Goal: Check status: Check status

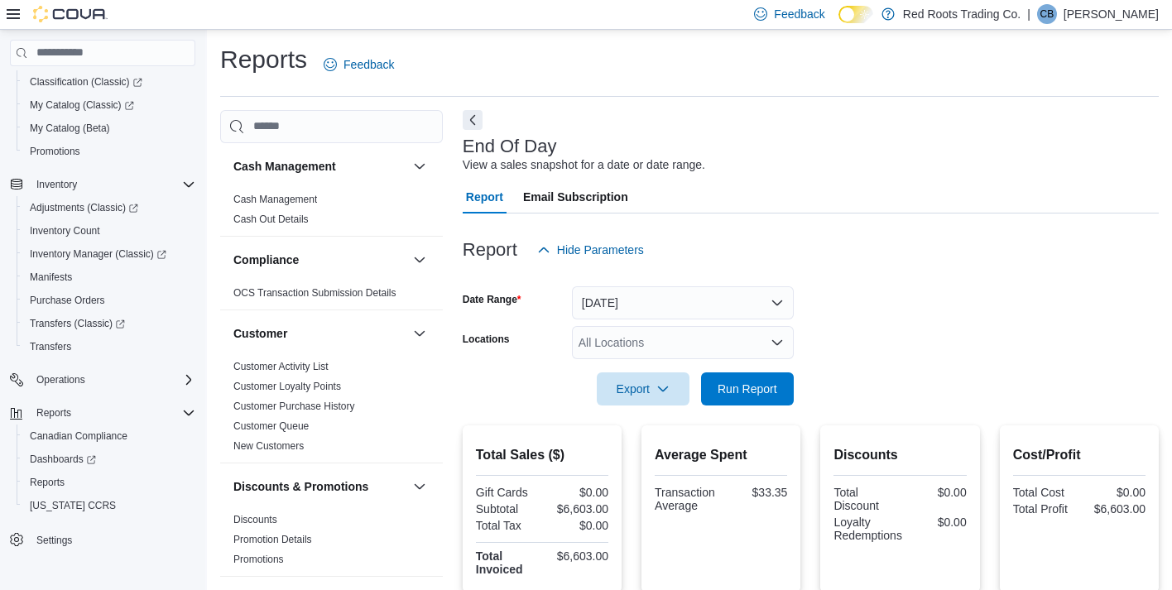
scroll to position [2, 0]
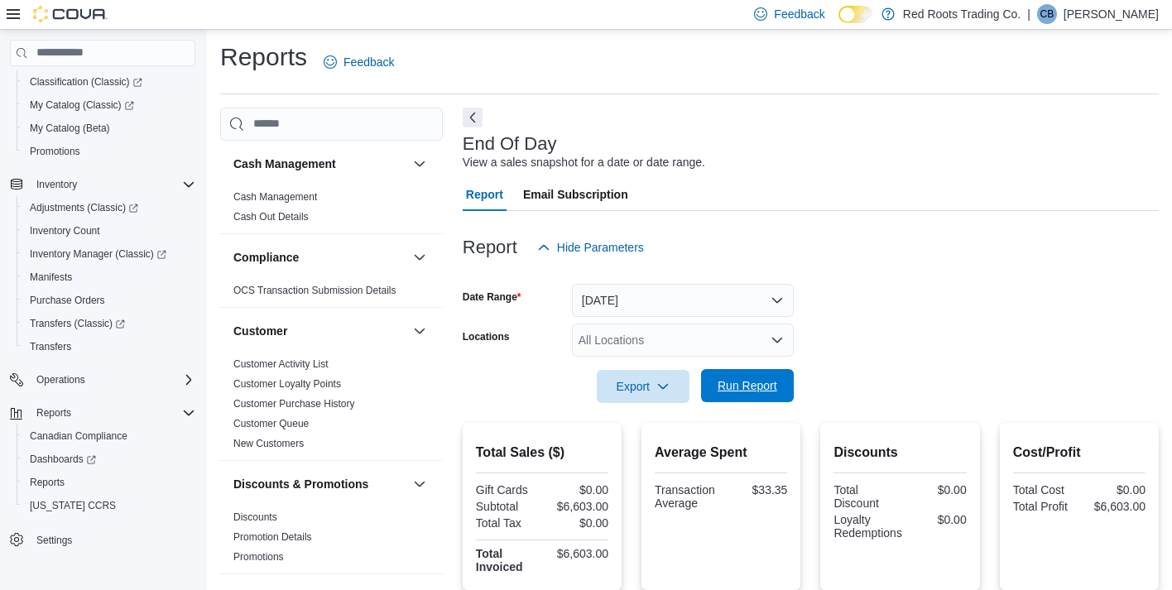
click at [738, 385] on span "Run Report" at bounding box center [747, 385] width 60 height 17
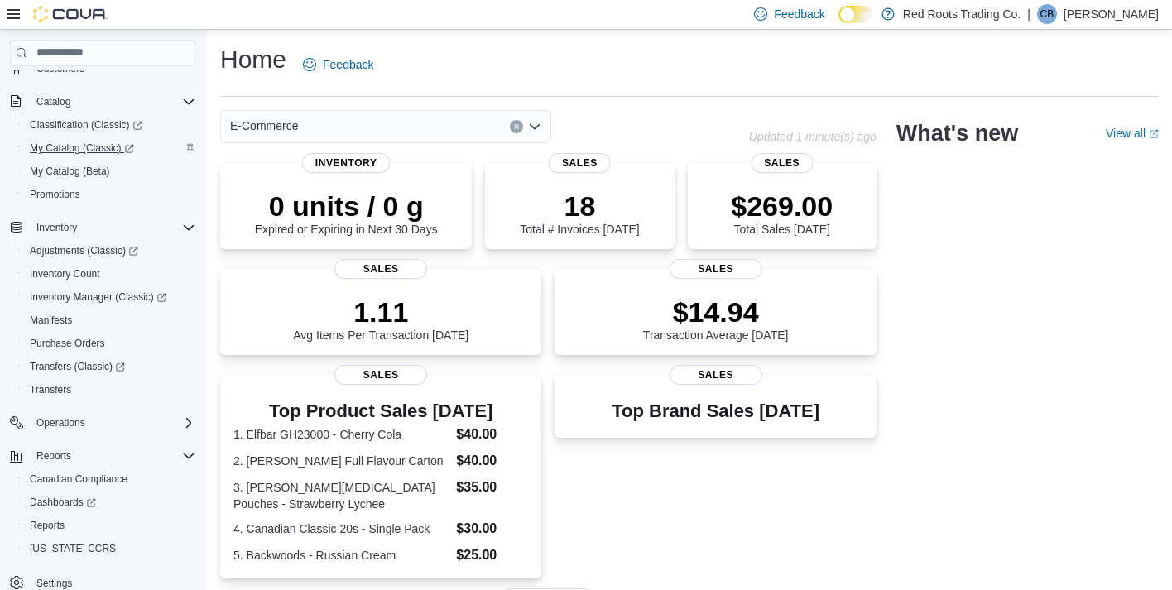
scroll to position [199, 0]
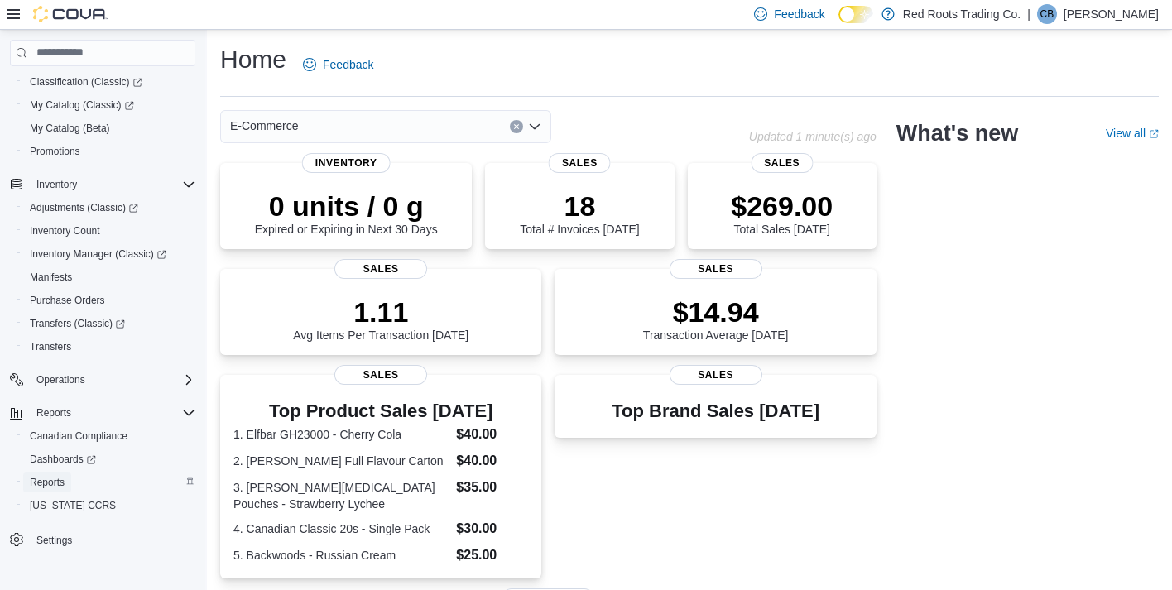
click at [36, 479] on span "Reports" at bounding box center [47, 482] width 35 height 13
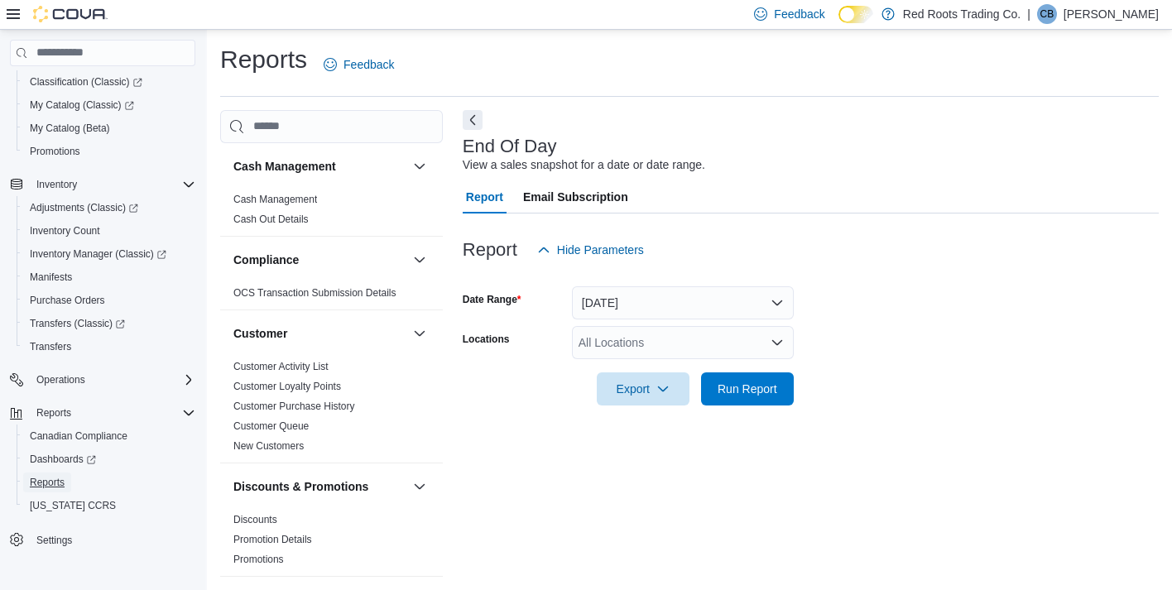
scroll to position [8, 0]
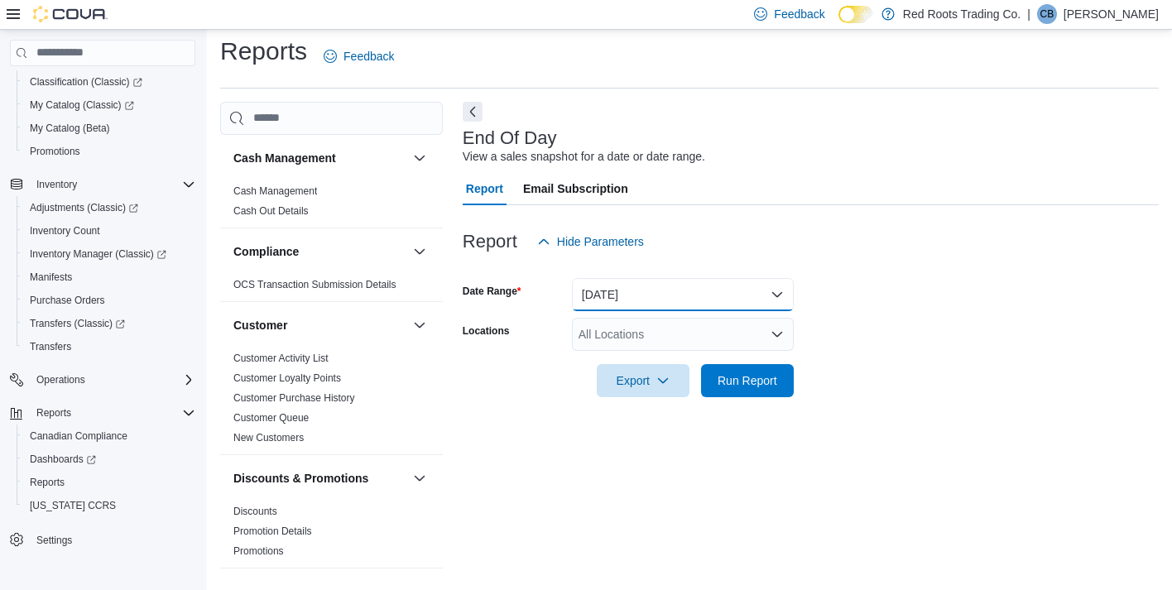
click at [672, 290] on button "Today" at bounding box center [683, 294] width 222 height 33
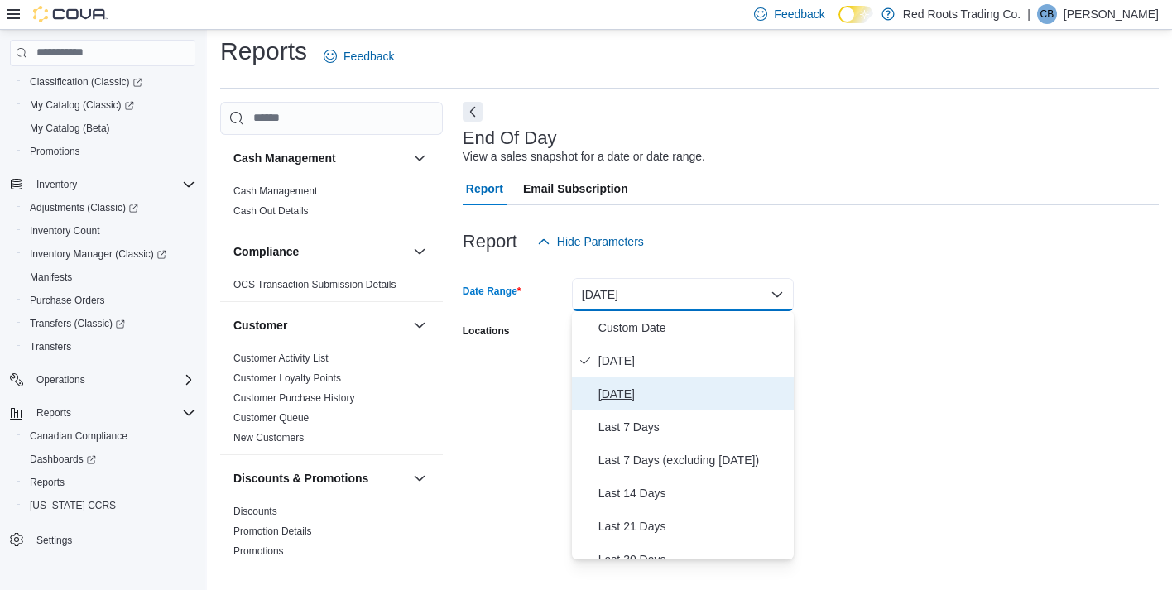
click at [622, 385] on span "[DATE]" at bounding box center [692, 394] width 189 height 20
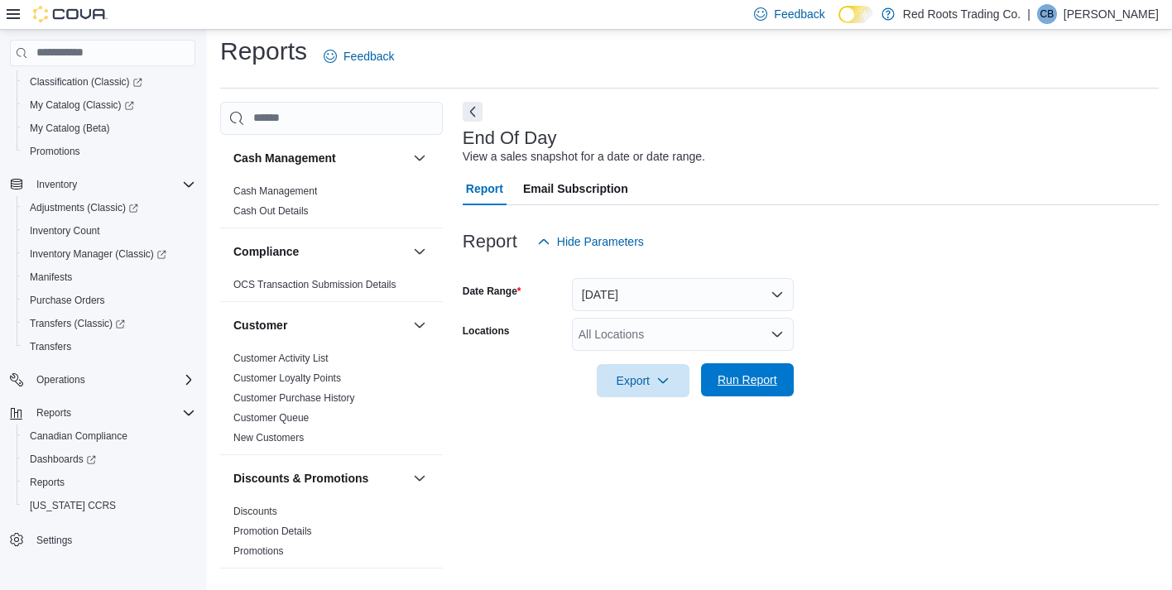
click at [738, 374] on span "Run Report" at bounding box center [747, 380] width 60 height 17
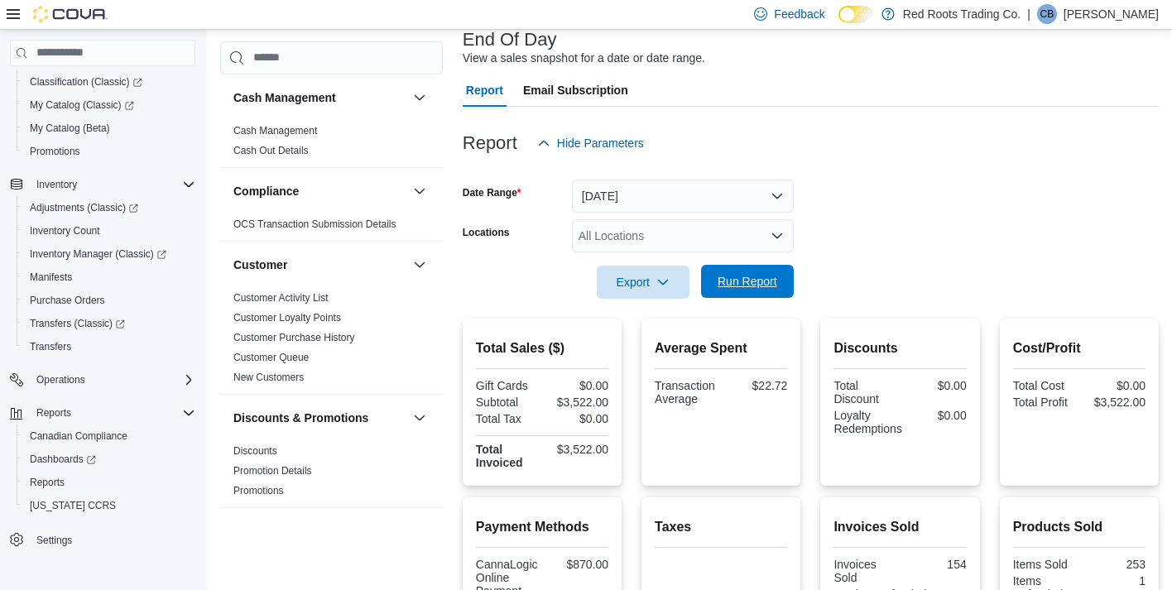
scroll to position [84, 0]
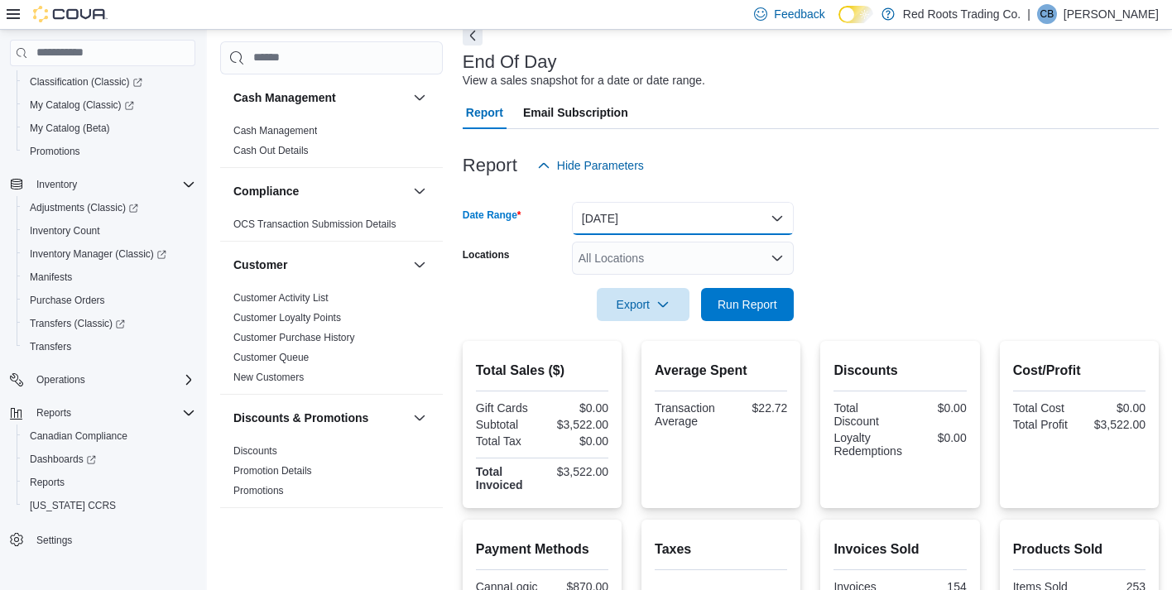
click at [655, 213] on button "[DATE]" at bounding box center [683, 218] width 222 height 33
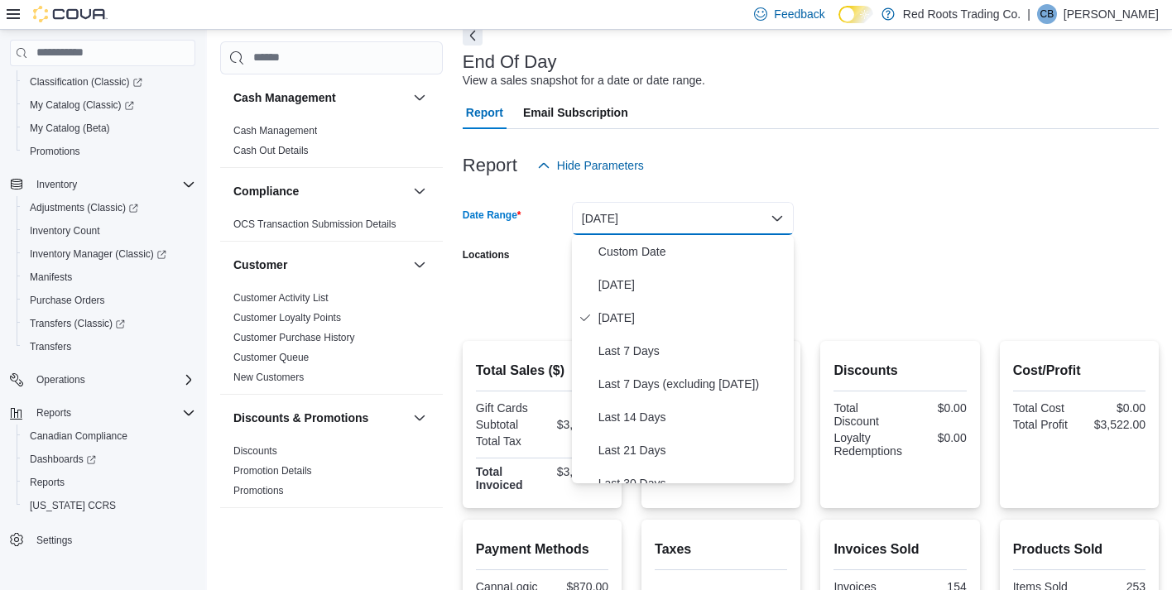
click at [871, 238] on form "Date Range Yesterday Locations All Locations Export Run Report" at bounding box center [811, 251] width 696 height 139
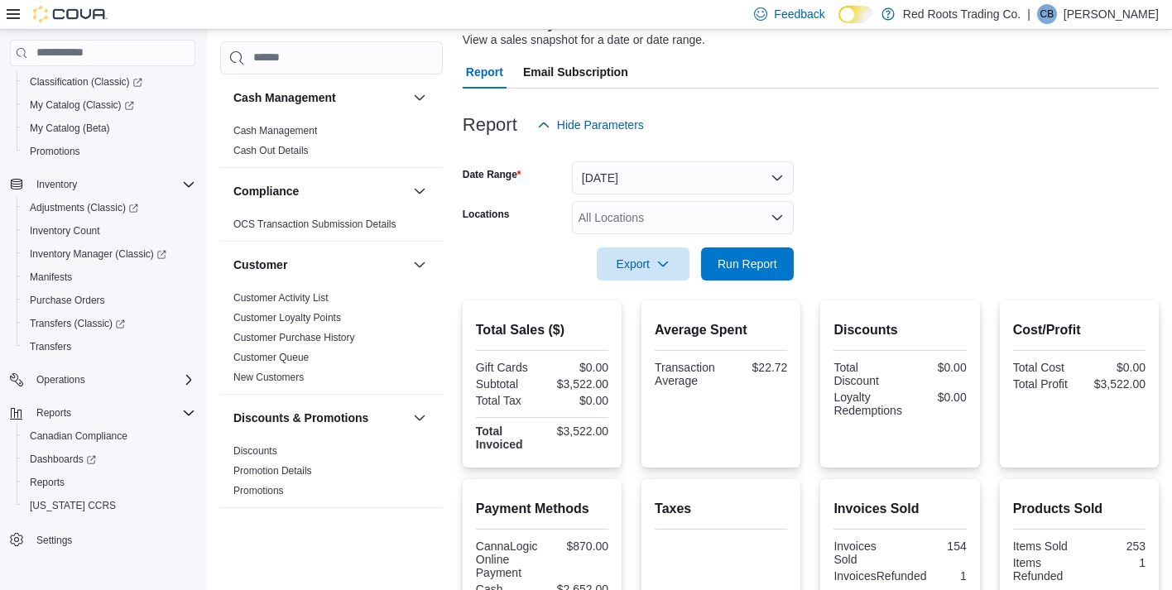
scroll to position [143, 0]
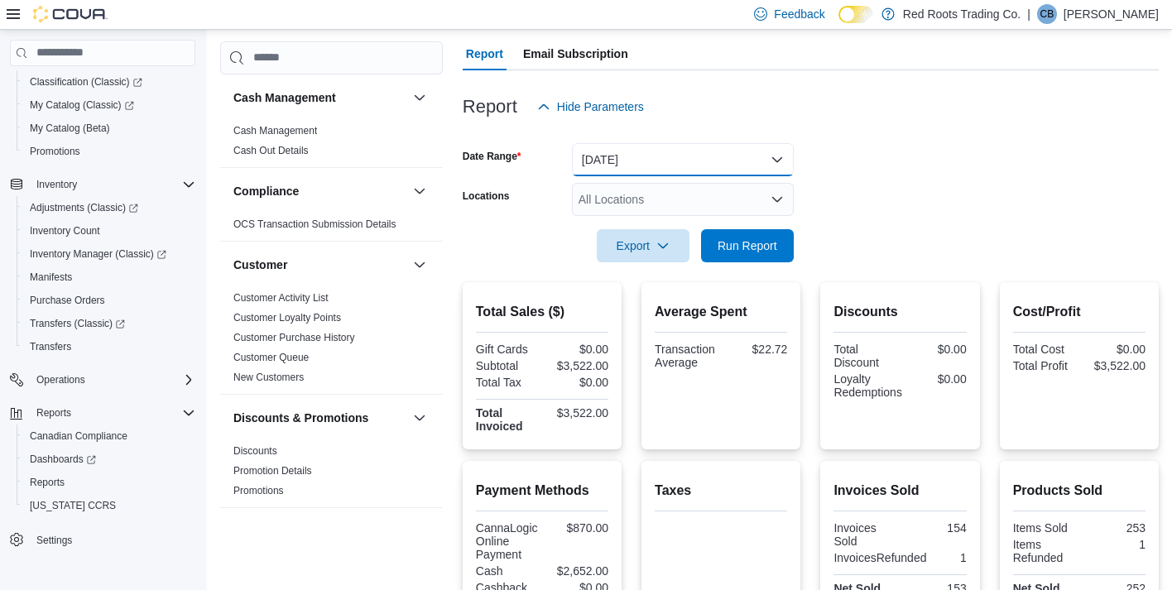
click at [699, 154] on button "[DATE]" at bounding box center [683, 159] width 222 height 33
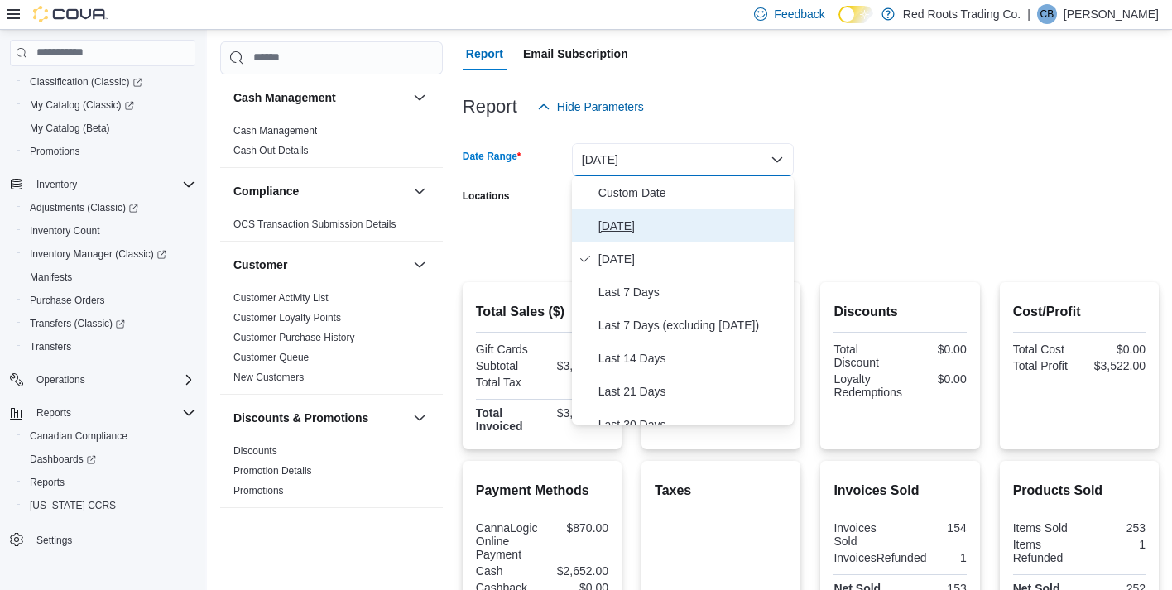
click at [625, 223] on span "Today" at bounding box center [692, 226] width 189 height 20
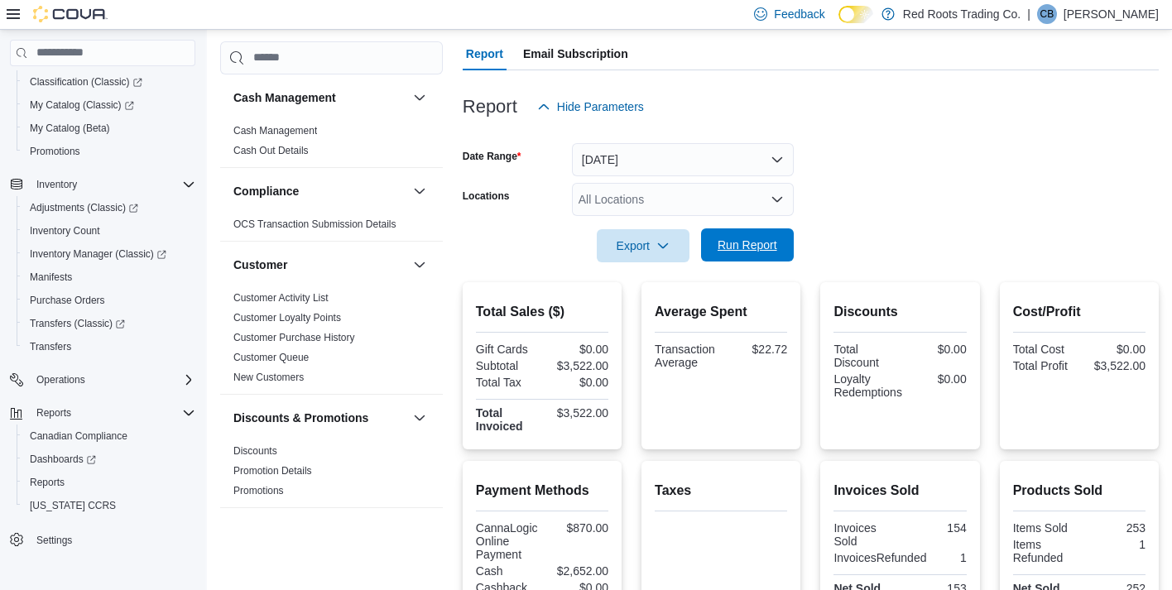
click at [751, 254] on span "Run Report" at bounding box center [747, 244] width 73 height 33
